Goal: Information Seeking & Learning: Learn about a topic

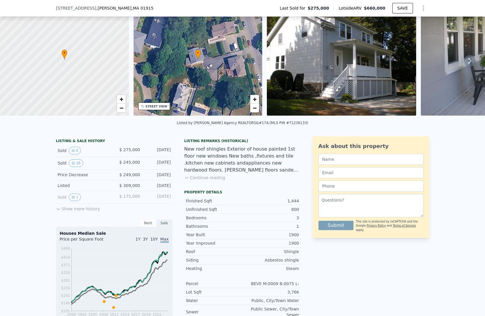
scroll to position [45, 0]
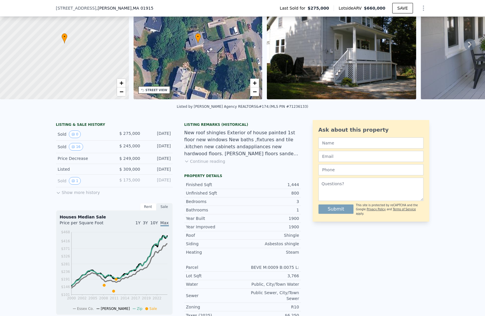
click at [75, 194] on button "Show more history" at bounding box center [78, 191] width 44 height 8
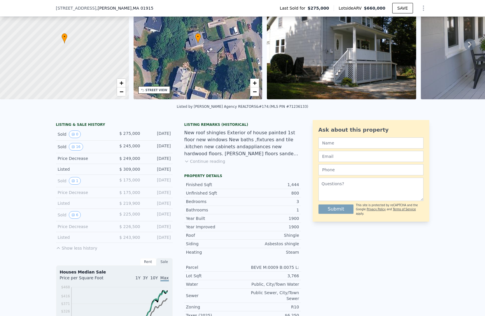
scroll to position [62, 0]
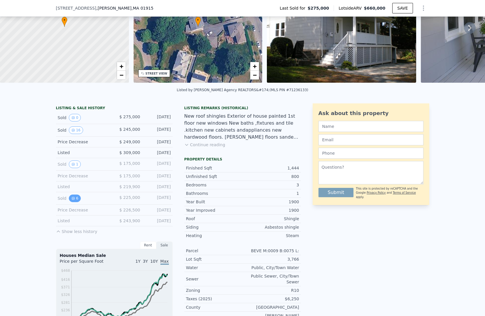
click at [75, 197] on button "6" at bounding box center [75, 199] width 12 height 8
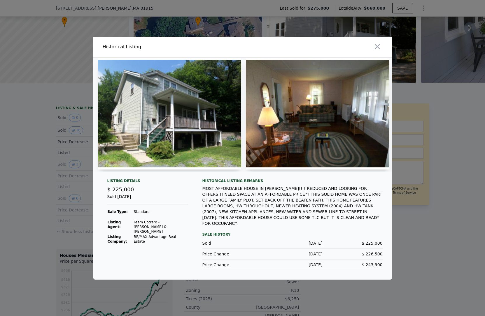
click at [183, 123] on img at bounding box center [169, 114] width 143 height 112
click at [298, 112] on img at bounding box center [317, 114] width 143 height 112
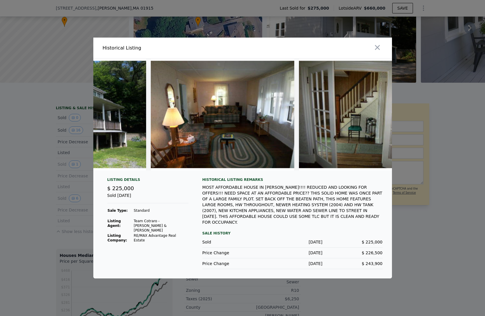
scroll to position [0, 0]
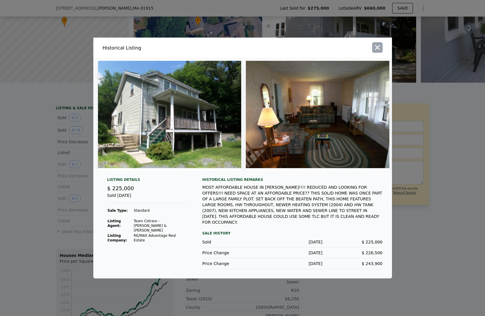
click at [375, 51] on icon "button" at bounding box center [377, 47] width 8 height 8
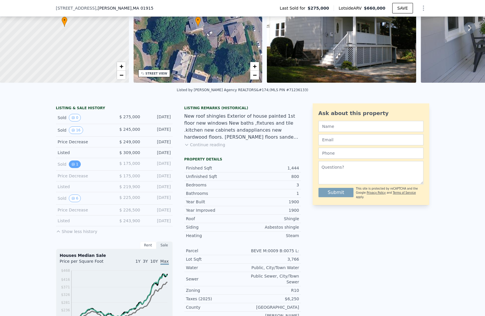
click at [74, 165] on icon "View historical data" at bounding box center [72, 164] width 3 height 3
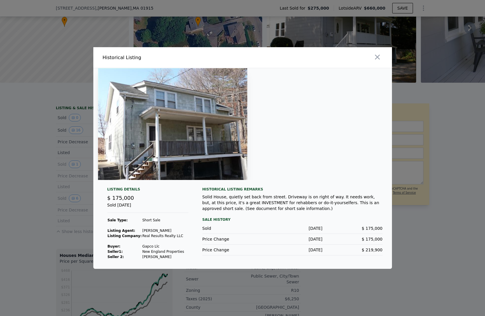
click at [38, 177] on div at bounding box center [242, 158] width 485 height 316
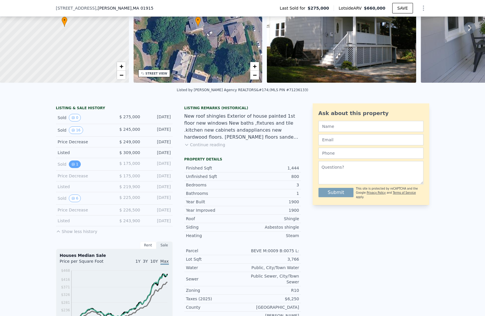
click at [74, 165] on icon "View historical data" at bounding box center [73, 164] width 2 height 2
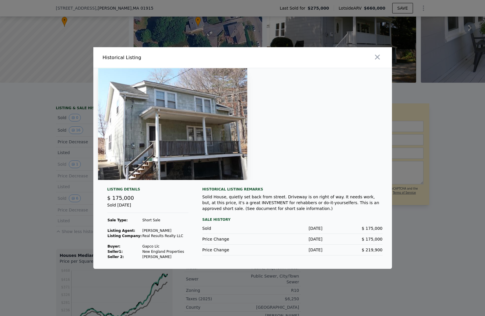
click at [13, 176] on div at bounding box center [242, 158] width 485 height 316
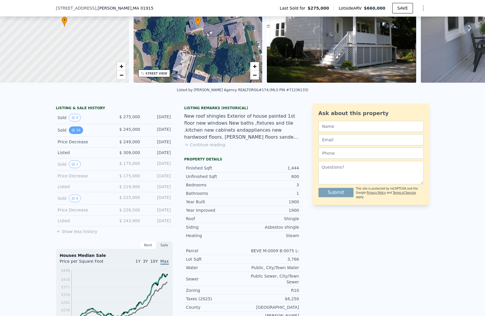
click at [75, 130] on button "16" at bounding box center [76, 130] width 14 height 8
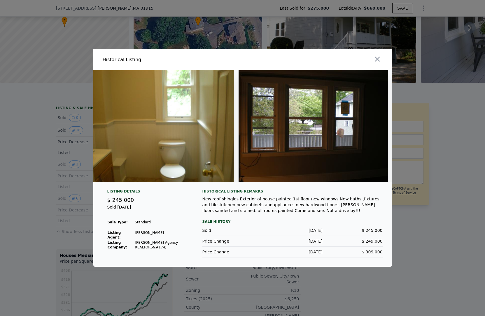
scroll to position [0, 2045]
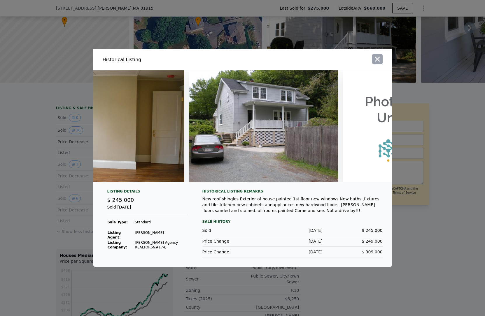
click at [379, 61] on icon "button" at bounding box center [377, 59] width 8 height 8
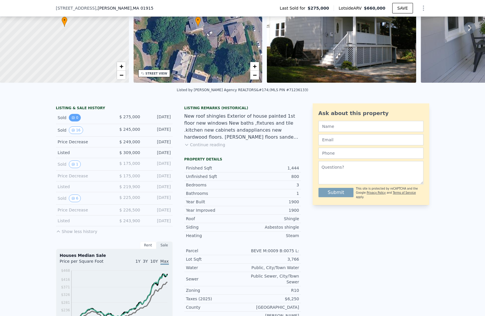
click at [78, 116] on button "0" at bounding box center [75, 118] width 12 height 8
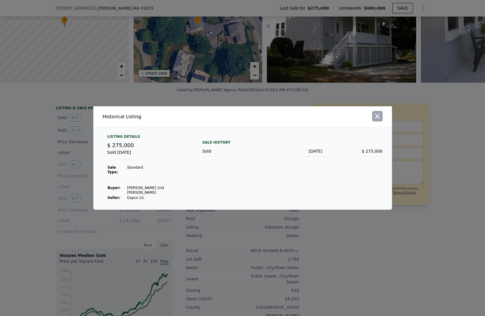
click at [379, 120] on icon "button" at bounding box center [377, 116] width 8 height 8
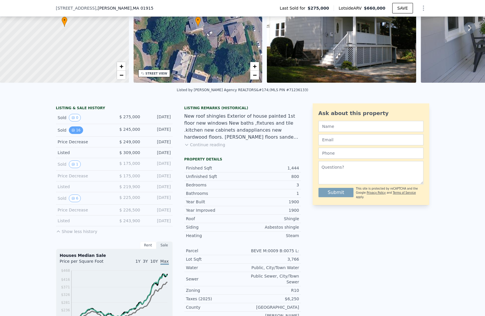
click at [73, 129] on icon "View historical data" at bounding box center [72, 130] width 3 height 3
